Goal: Task Accomplishment & Management: Use online tool/utility

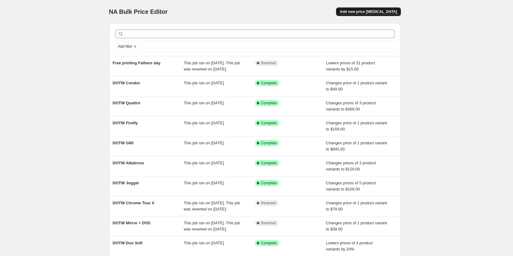
click at [391, 10] on span "Add new price [MEDICAL_DATA]" at bounding box center [368, 11] width 57 height 5
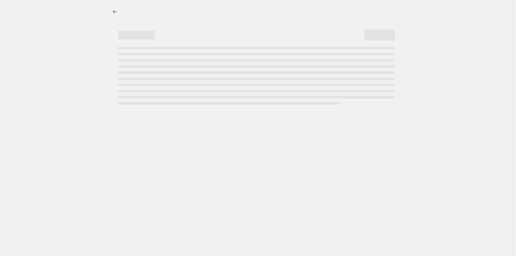
select select "percentage"
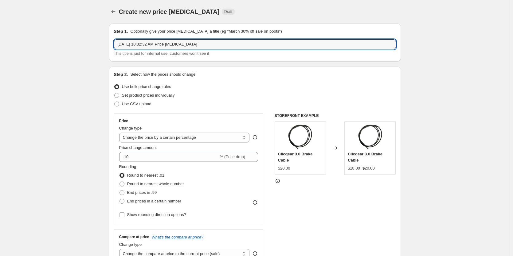
drag, startPoint x: 212, startPoint y: 45, endPoint x: 96, endPoint y: 49, distance: 116.2
type input "USA Camo"
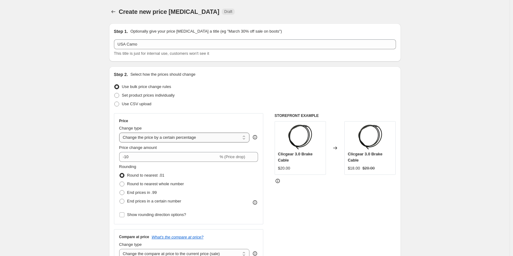
click at [208, 133] on select "Change the price to a certain amount Change the price by a certain amount Chang…" at bounding box center [184, 137] width 131 height 10
select select "to"
click at [120, 132] on select "Change the price to a certain amount Change the price by a certain amount Chang…" at bounding box center [184, 137] width 131 height 10
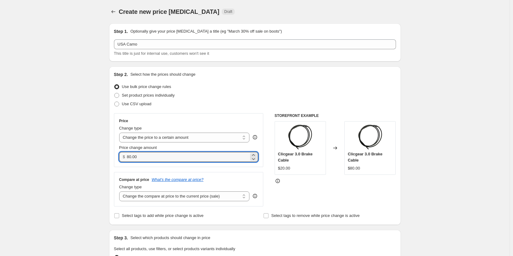
drag, startPoint x: 157, startPoint y: 156, endPoint x: 87, endPoint y: 154, distance: 70.4
click at [136, 155] on input "80.00" at bounding box center [188, 157] width 122 height 10
type input "359.00"
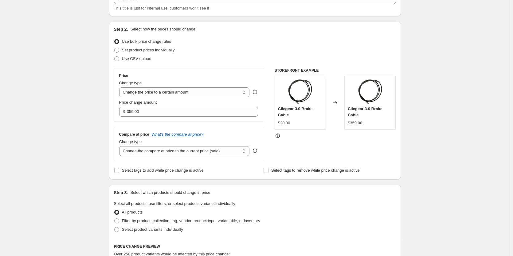
scroll to position [123, 0]
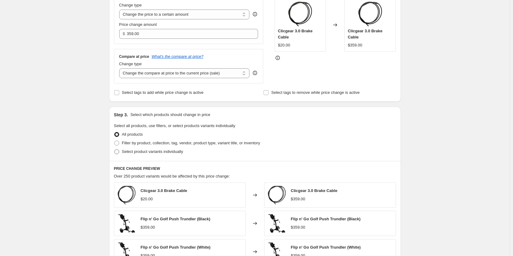
drag, startPoint x: 129, startPoint y: 149, endPoint x: 163, endPoint y: 147, distance: 33.8
click at [129, 149] on span "Select product variants individually" at bounding box center [152, 151] width 61 height 5
click at [115, 149] on input "Select product variants individually" at bounding box center [114, 149] width 0 height 0
radio input "true"
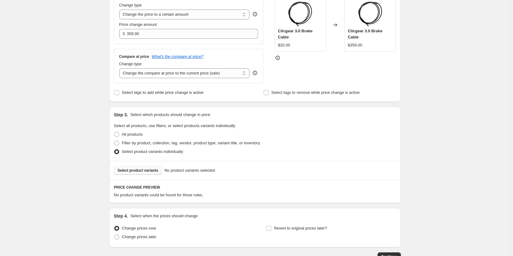
click at [146, 169] on span "Select product variants" at bounding box center [138, 170] width 41 height 5
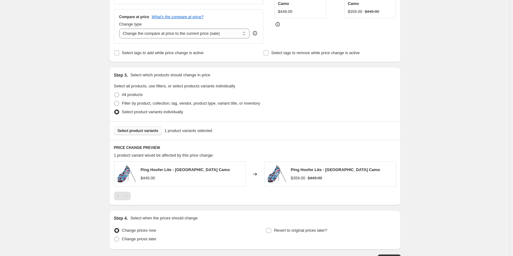
scroll to position [207, 0]
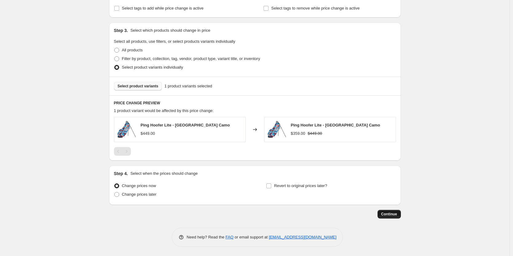
click at [391, 216] on span "Continue" at bounding box center [389, 213] width 16 height 5
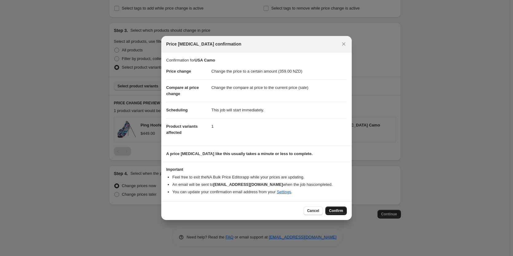
click at [337, 211] on span "Confirm" at bounding box center [336, 210] width 14 height 5
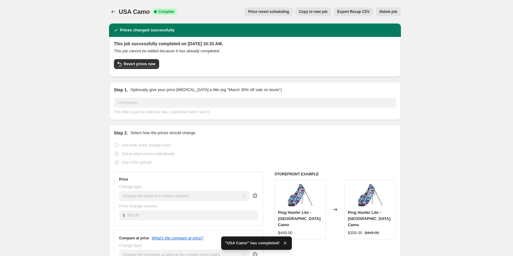
click at [48, 37] on div "USA Camo. This page is ready USA Camo Success Complete Complete Price revert sc…" at bounding box center [255, 254] width 510 height 508
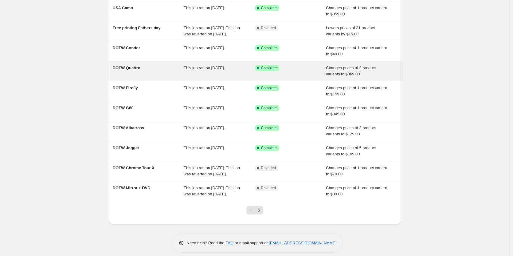
scroll to position [61, 0]
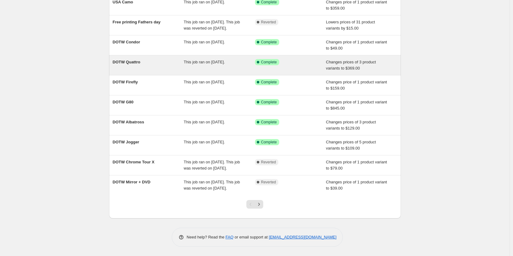
drag, startPoint x: 143, startPoint y: 55, endPoint x: 116, endPoint y: 61, distance: 28.0
click at [116, 61] on div "DOTW Quattro This job ran on August 22, 2025. Success Complete Complete Changes…" at bounding box center [255, 65] width 292 height 20
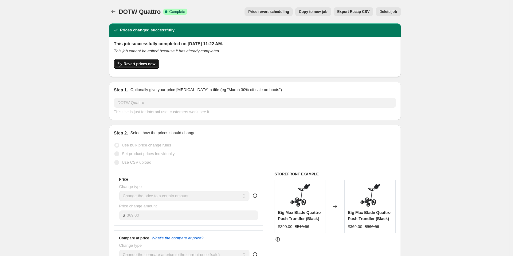
click at [125, 66] on button "Revert prices now" at bounding box center [136, 64] width 45 height 10
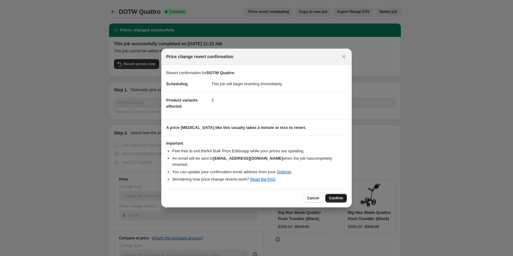
click at [336, 195] on span "Confirm" at bounding box center [336, 197] width 14 height 5
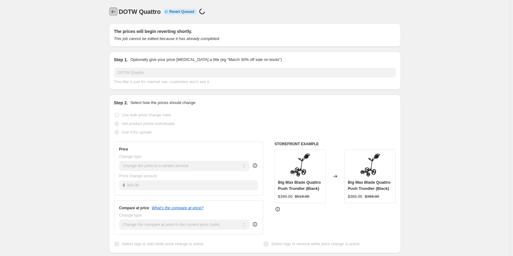
click at [111, 12] on button "Price change jobs" at bounding box center [113, 11] width 9 height 9
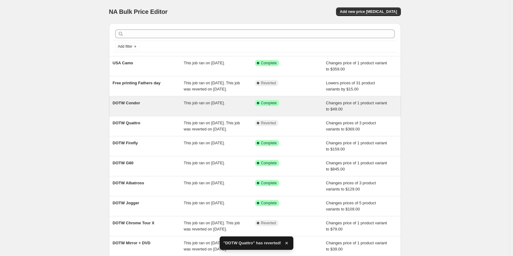
click at [163, 112] on div "DOTW Condor" at bounding box center [148, 106] width 71 height 12
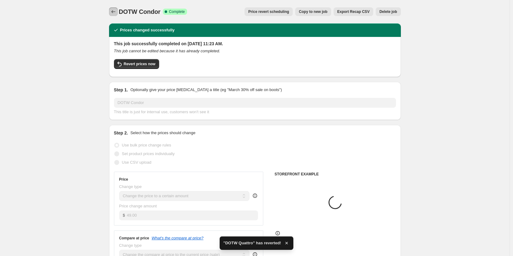
click at [115, 10] on icon "Price change jobs" at bounding box center [113, 12] width 6 height 6
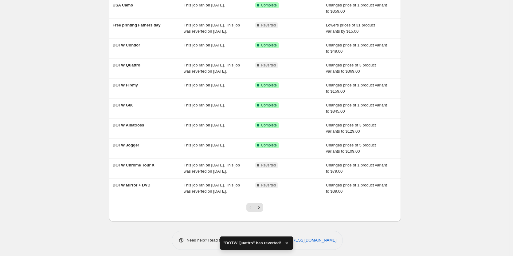
scroll to position [61, 0]
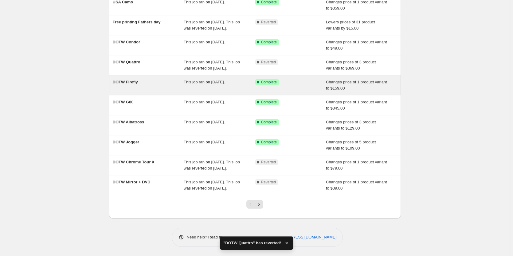
click at [156, 91] on div "DOTW Firefly" at bounding box center [148, 85] width 71 height 12
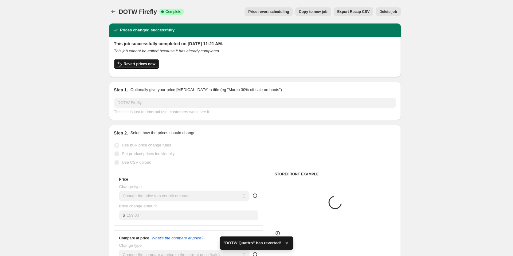
click at [147, 63] on span "Revert prices now" at bounding box center [140, 63] width 32 height 5
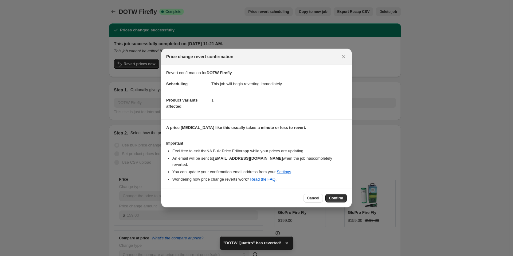
click at [332, 195] on span "Confirm" at bounding box center [336, 197] width 14 height 5
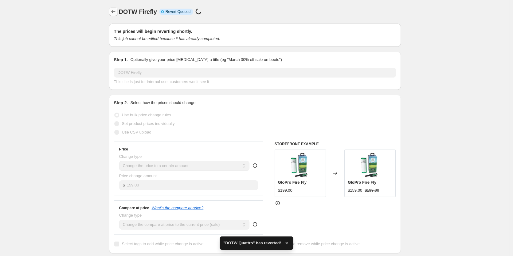
click at [113, 9] on button "Price change jobs" at bounding box center [113, 11] width 9 height 9
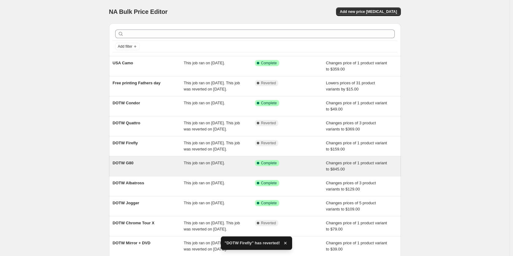
click at [160, 172] on div "DOTW G80" at bounding box center [148, 166] width 71 height 12
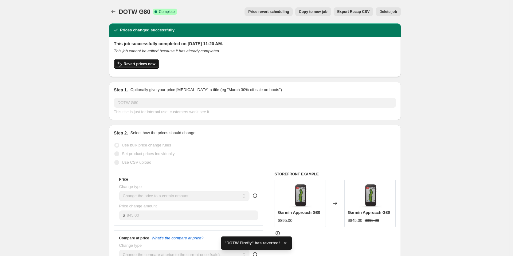
click at [127, 62] on span "Revert prices now" at bounding box center [140, 63] width 32 height 5
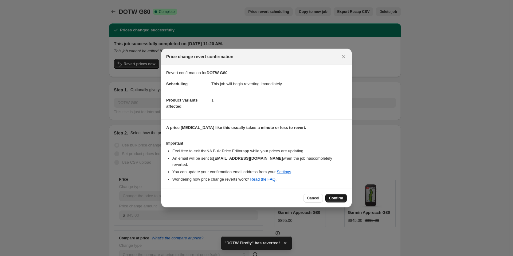
click at [329, 195] on span "Confirm" at bounding box center [336, 197] width 14 height 5
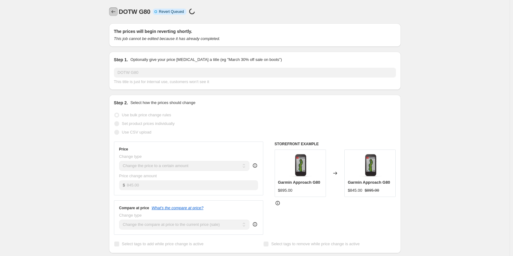
click at [111, 11] on button "Price change jobs" at bounding box center [113, 11] width 9 height 9
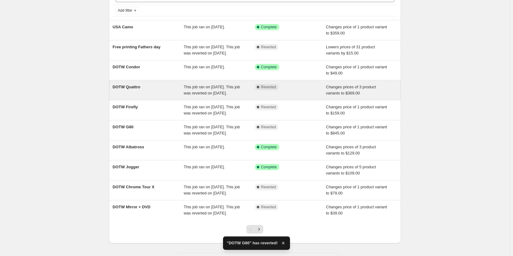
scroll to position [92, 0]
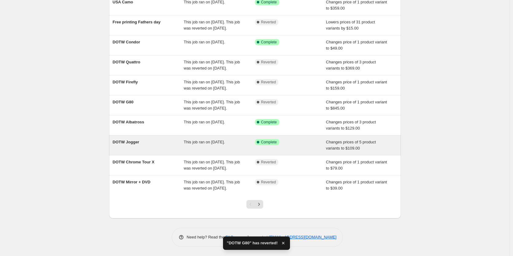
click at [158, 141] on div "DOTW Jogger" at bounding box center [148, 145] width 71 height 12
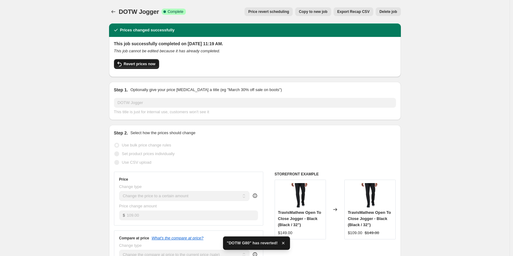
click at [145, 60] on button "Revert prices now" at bounding box center [136, 64] width 45 height 10
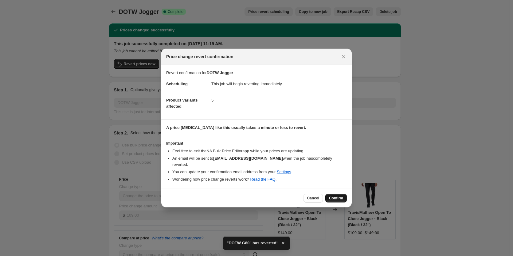
click at [341, 198] on button "Confirm" at bounding box center [336, 198] width 22 height 9
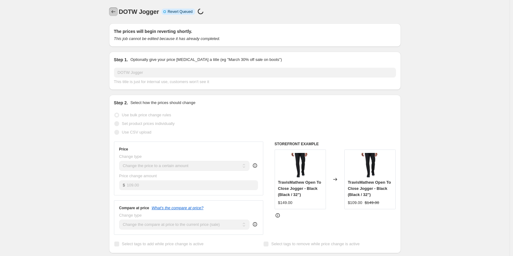
click at [111, 12] on button "Price change jobs" at bounding box center [113, 11] width 9 height 9
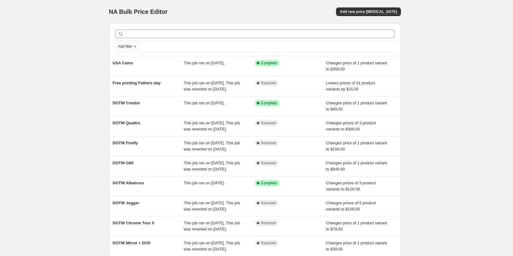
click at [61, 101] on div "NA Bulk Price Editor. This page is ready NA Bulk Price Editor Add new price cha…" at bounding box center [255, 158] width 510 height 316
click at [42, 23] on div "NA Bulk Price Editor. This page is ready NA Bulk Price Editor Add new price cha…" at bounding box center [255, 158] width 510 height 316
click at [56, 72] on div "NA Bulk Price Editor. This page is ready NA Bulk Price Editor Add new price cha…" at bounding box center [255, 158] width 510 height 316
click at [448, 10] on div "NA Bulk Price Editor. This page is ready NA Bulk Price Editor Add new price cha…" at bounding box center [255, 158] width 510 height 316
